Goal: Transaction & Acquisition: Book appointment/travel/reservation

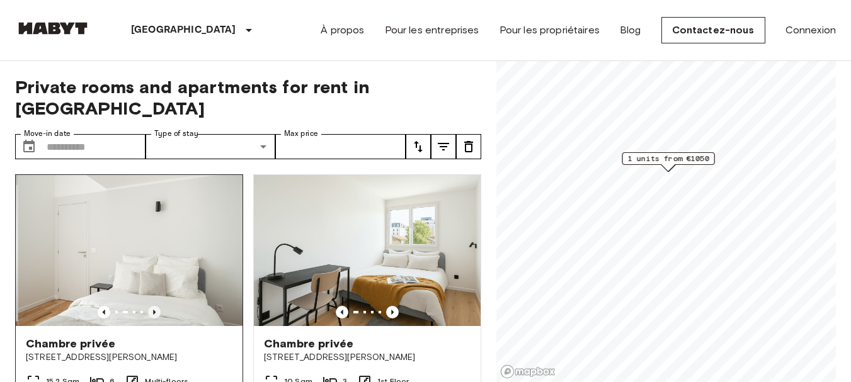
drag, startPoint x: 0, startPoint y: 0, endPoint x: 152, endPoint y: 288, distance: 325.7
click at [153, 310] on icon "Previous image" at bounding box center [154, 312] width 3 height 5
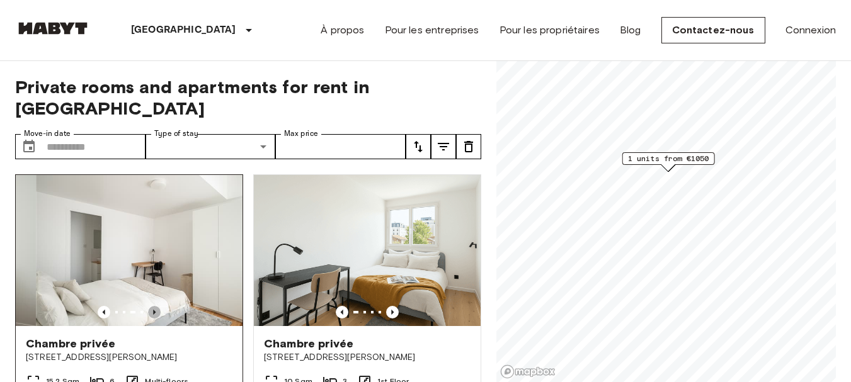
click at [153, 310] on icon "Previous image" at bounding box center [154, 312] width 3 height 5
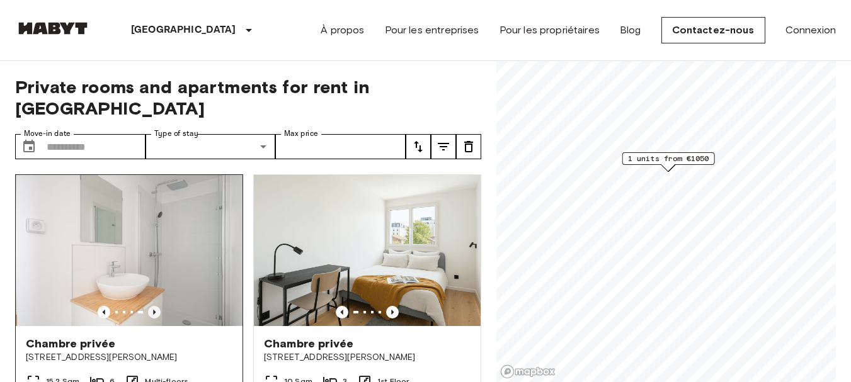
click at [153, 310] on icon "Previous image" at bounding box center [154, 312] width 3 height 5
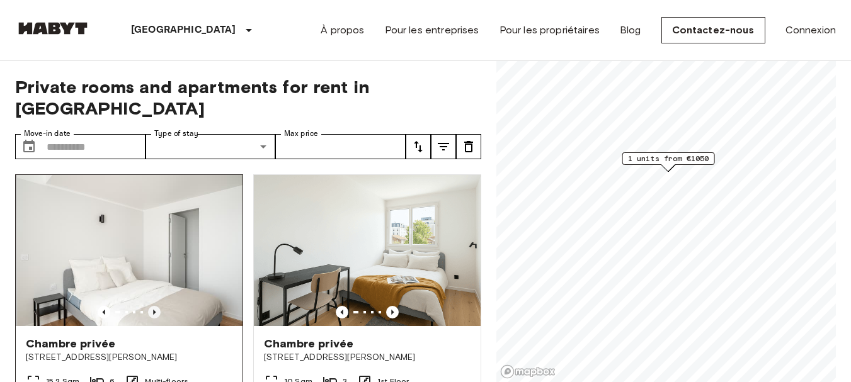
click at [153, 310] on icon "Previous image" at bounding box center [154, 312] width 3 height 5
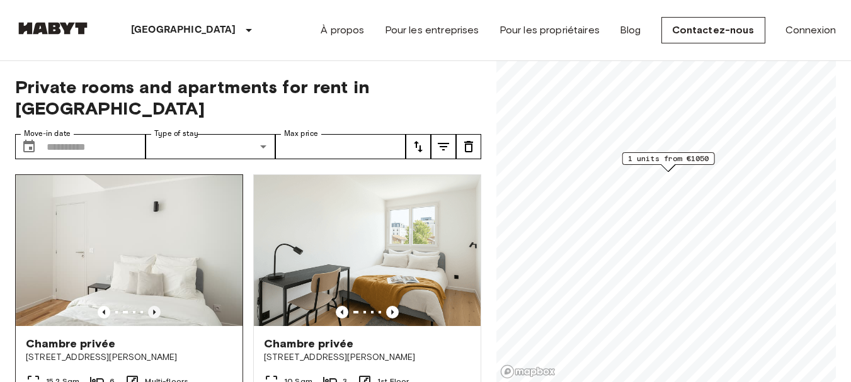
click at [153, 310] on icon "Previous image" at bounding box center [154, 312] width 3 height 5
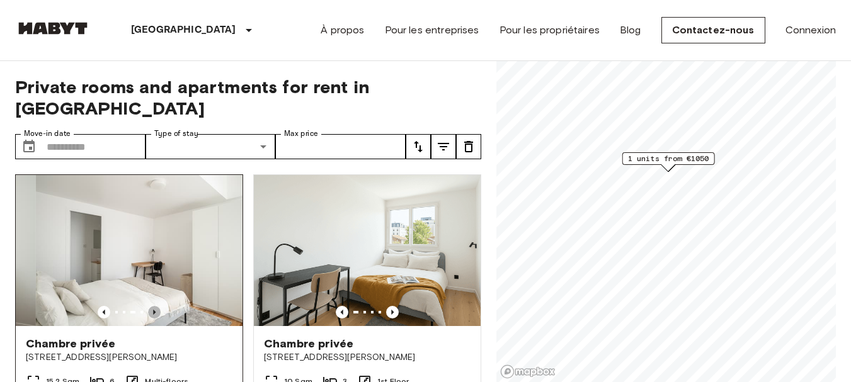
click at [153, 310] on icon "Previous image" at bounding box center [154, 312] width 3 height 5
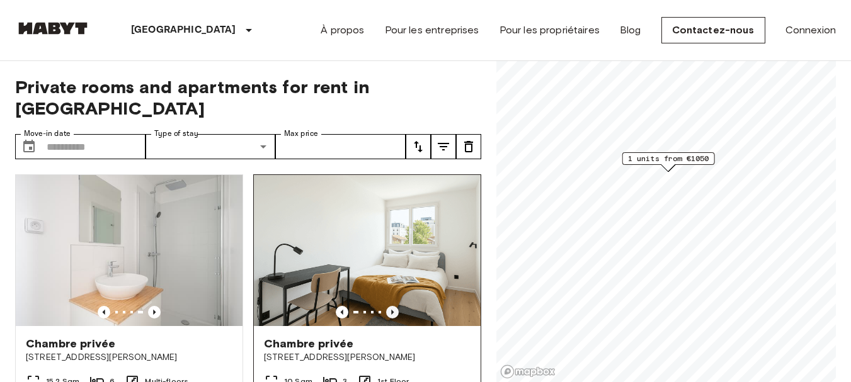
click at [386, 306] on icon "Previous image" at bounding box center [392, 312] width 13 height 13
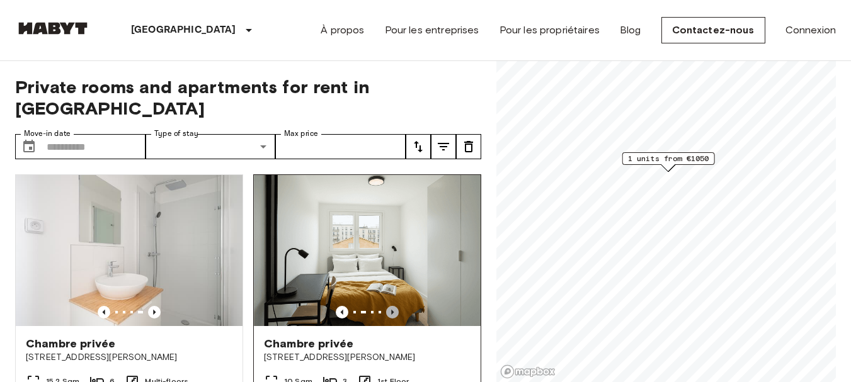
click at [386, 306] on icon "Previous image" at bounding box center [392, 312] width 13 height 13
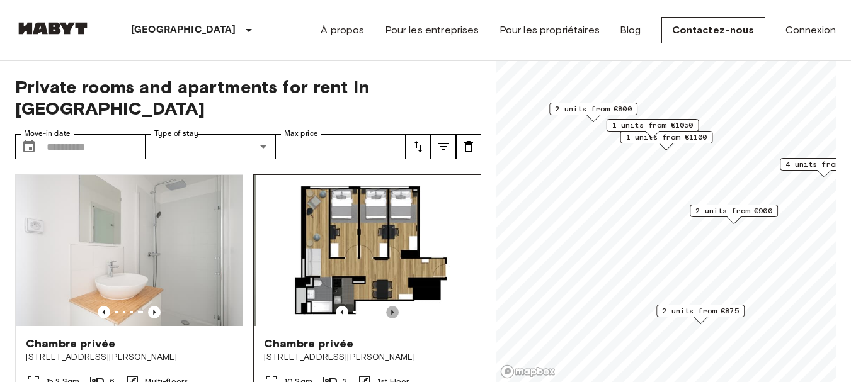
click at [386, 306] on icon "Previous image" at bounding box center [392, 312] width 13 height 13
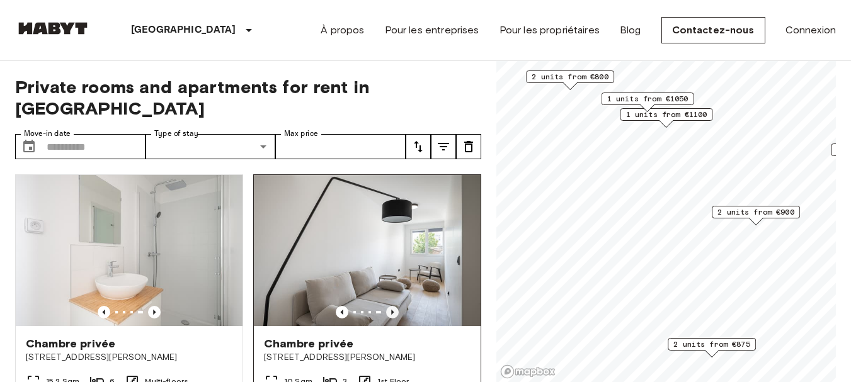
click at [386, 306] on icon "Previous image" at bounding box center [392, 312] width 13 height 13
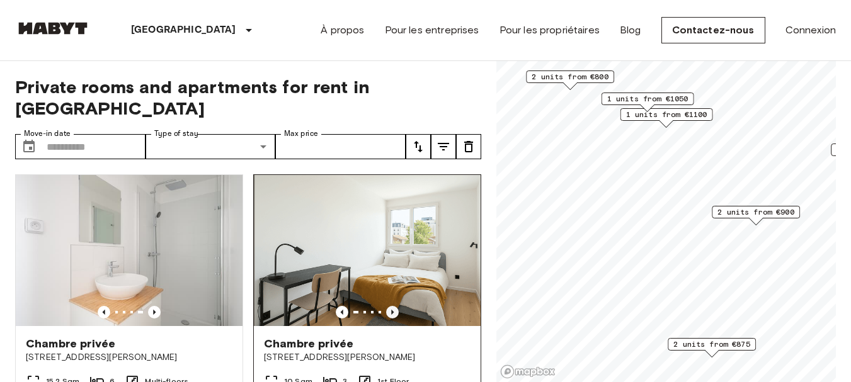
click at [386, 306] on icon "Previous image" at bounding box center [392, 312] width 13 height 13
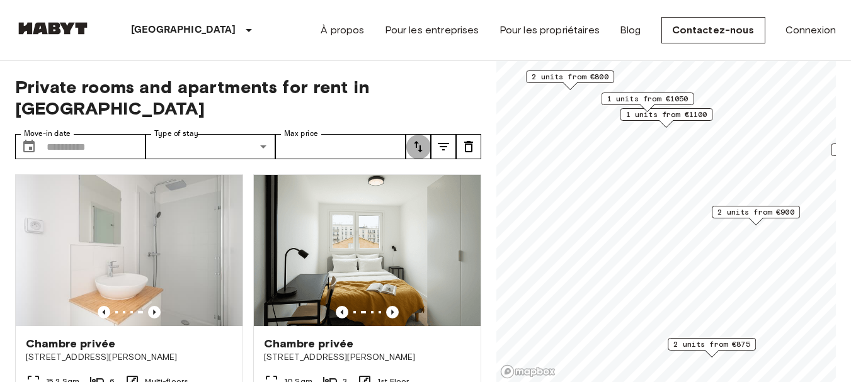
click at [418, 139] on icon "tune" at bounding box center [418, 146] width 15 height 15
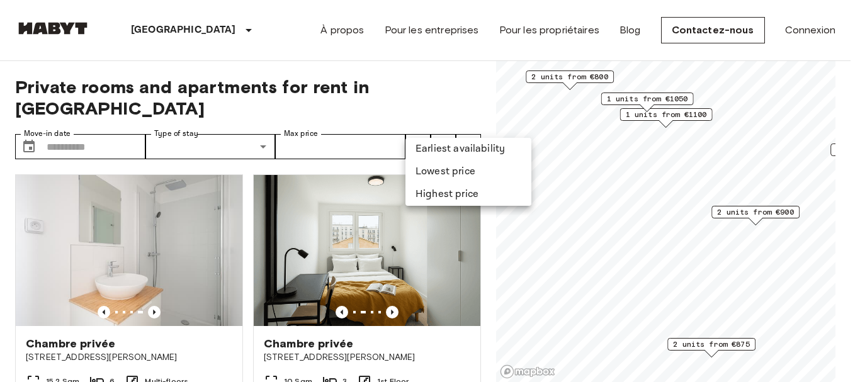
click at [418, 123] on div at bounding box center [430, 191] width 860 height 382
